Goal: Find specific page/section: Find specific page/section

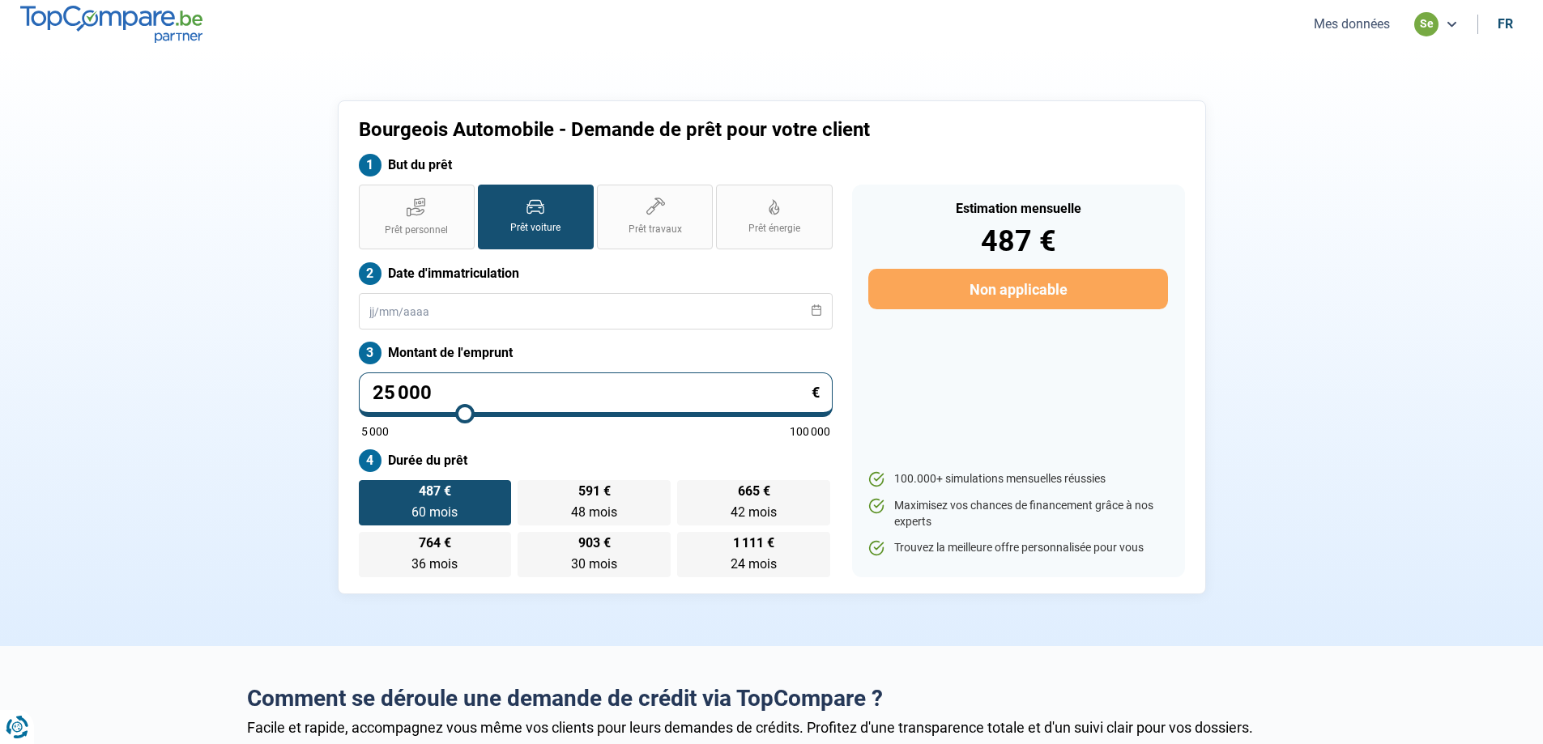
click at [1348, 21] on button "Mes données" at bounding box center [1352, 23] width 86 height 17
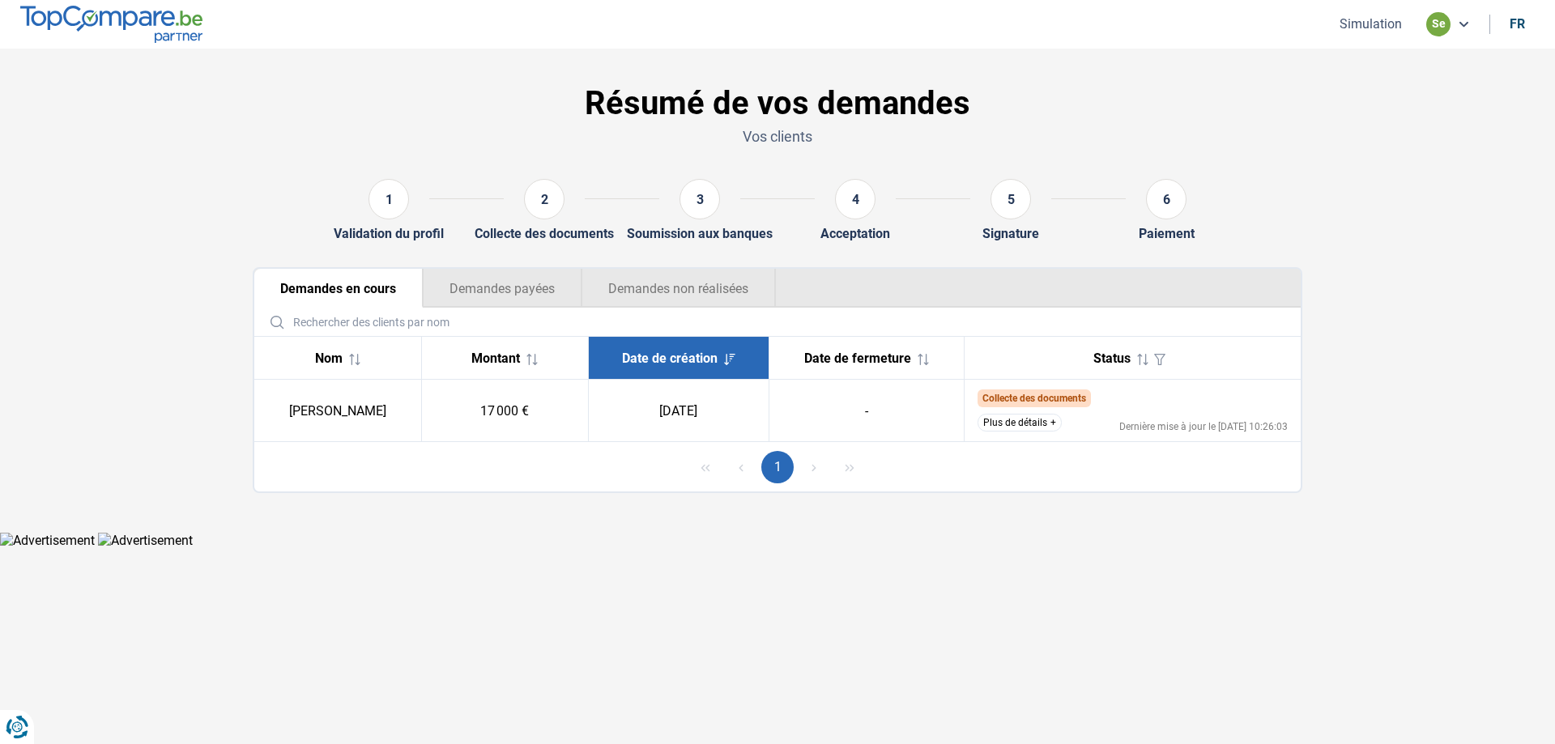
click at [510, 279] on button "Demandes payées" at bounding box center [502, 288] width 159 height 39
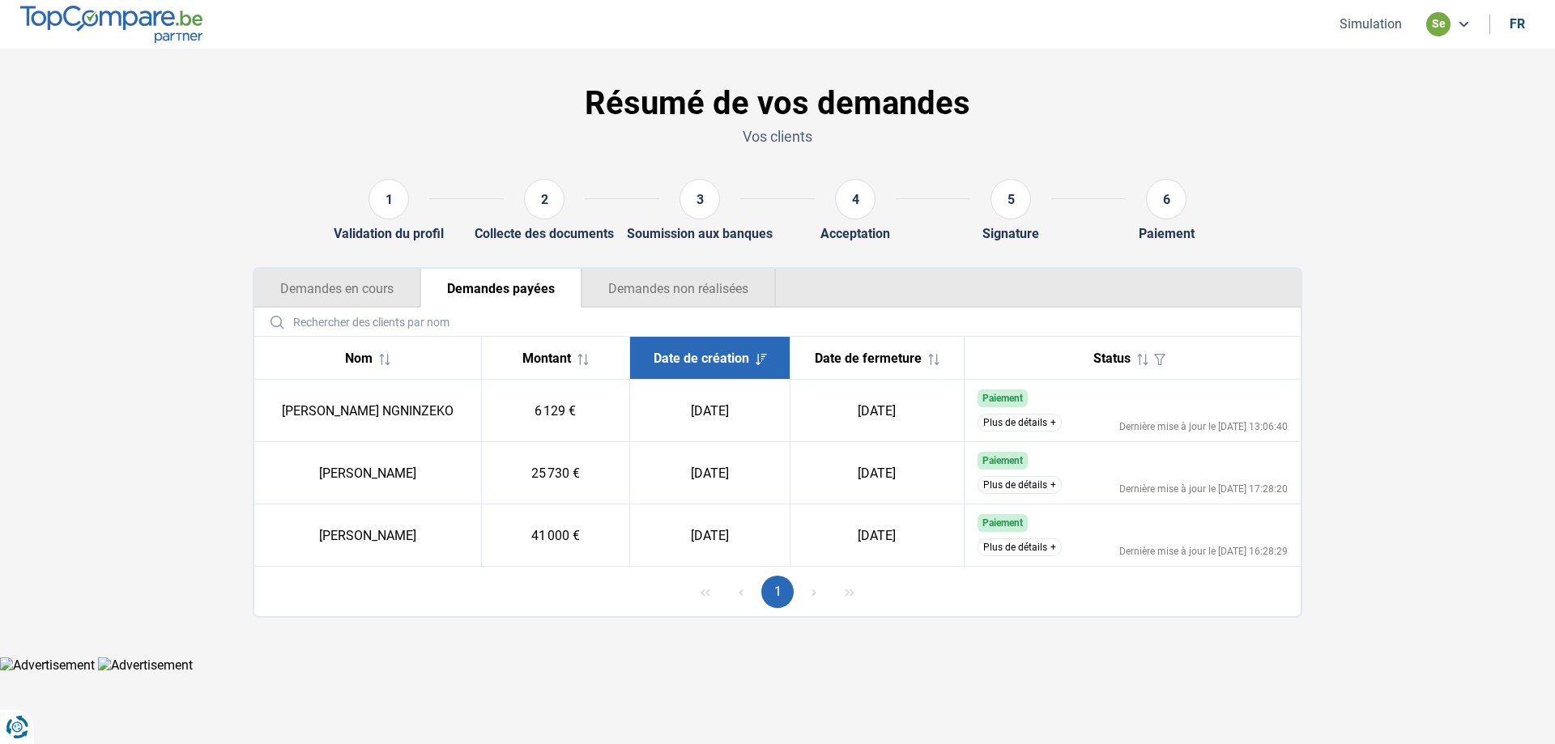
click at [674, 280] on button "Demandes non réalisées" at bounding box center [679, 288] width 194 height 39
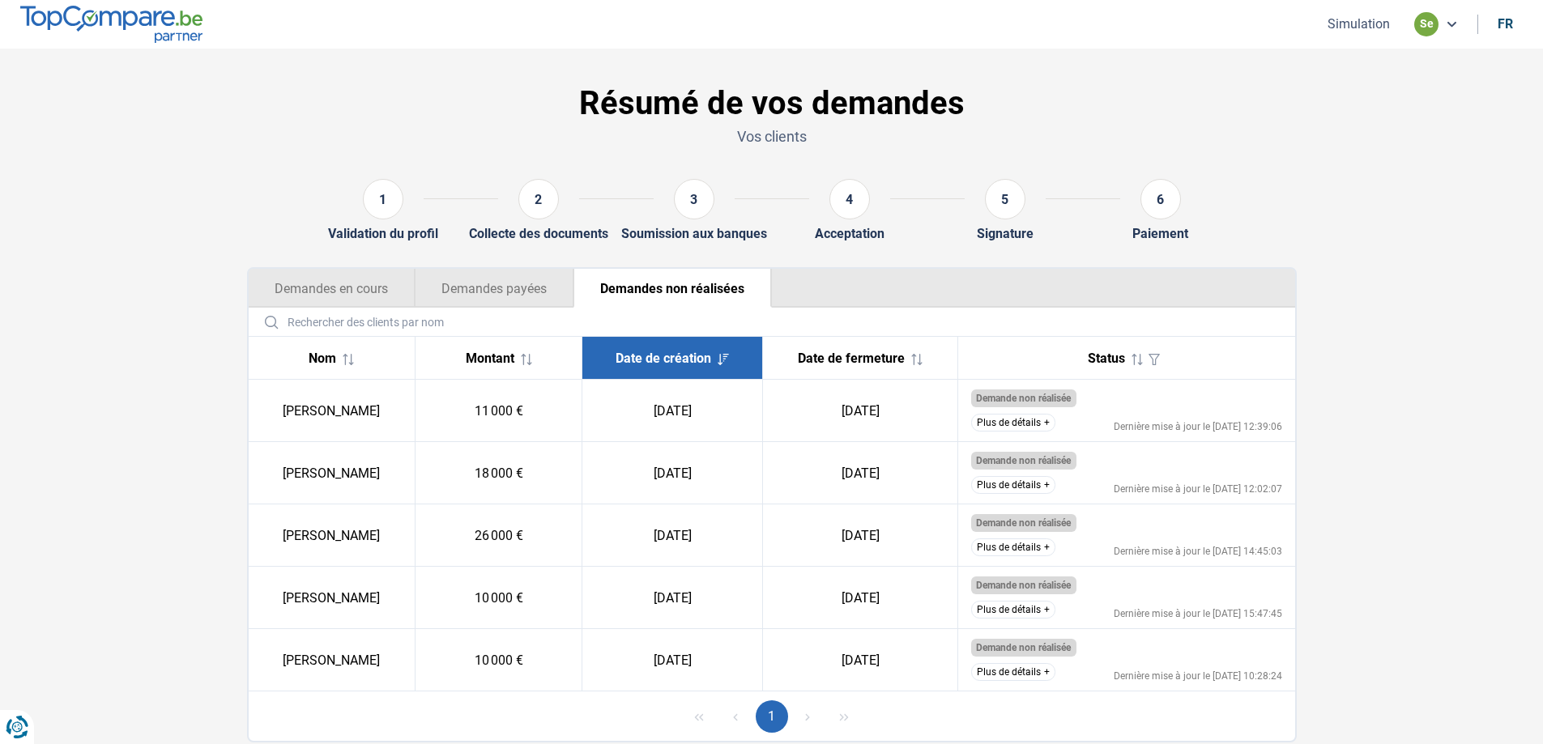
click at [334, 290] on button "Demandes en cours" at bounding box center [332, 288] width 166 height 39
